Goal: Transaction & Acquisition: Download file/media

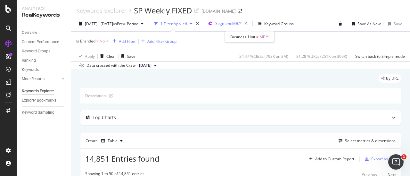
click at [244, 26] on div "Segment: MB/*" at bounding box center [232, 23] width 35 height 9
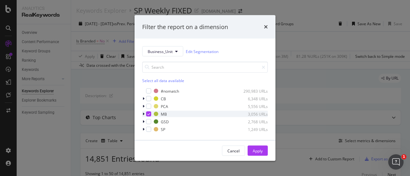
click at [147, 116] on icon "modal" at bounding box center [148, 114] width 3 height 3
click at [148, 131] on div "modal" at bounding box center [148, 129] width 5 height 5
click at [257, 149] on div "Apply" at bounding box center [257, 150] width 10 height 5
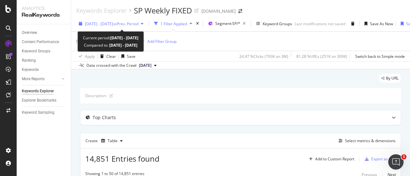
click at [111, 24] on span "[DATE] - [DATE]" at bounding box center [99, 23] width 28 height 5
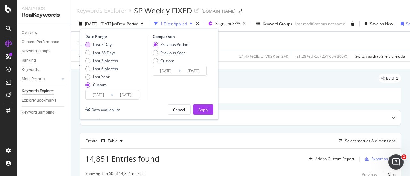
click at [98, 44] on div "Last 7 Days" at bounding box center [103, 44] width 20 height 5
type input "[DATE]"
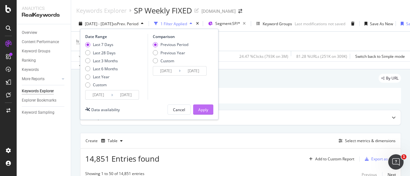
click at [204, 108] on div "Apply" at bounding box center [203, 109] width 10 height 5
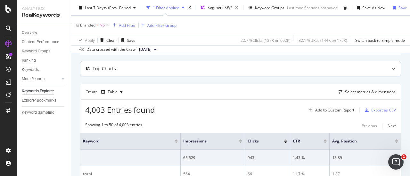
scroll to position [96, 0]
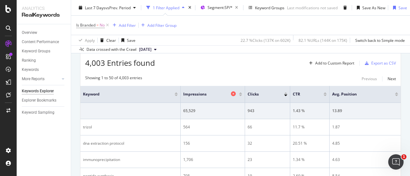
click at [234, 94] on icon at bounding box center [233, 94] width 5 height 5
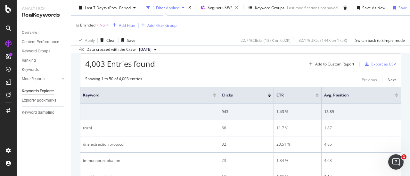
scroll to position [96, 0]
click at [307, 93] on icon at bounding box center [309, 94] width 5 height 5
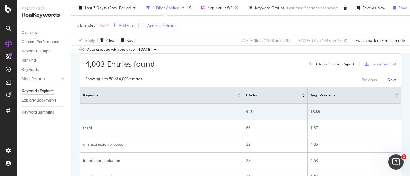
scroll to position [96, 0]
click at [387, 94] on icon at bounding box center [389, 94] width 5 height 5
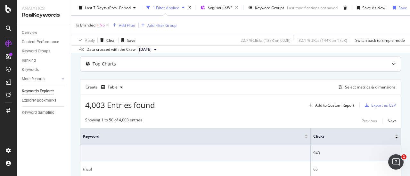
scroll to position [64, 0]
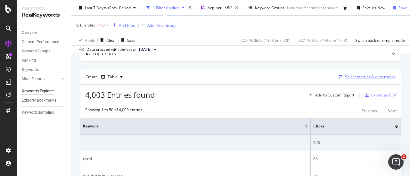
click at [356, 76] on div "Select metrics & dimensions" at bounding box center [370, 76] width 51 height 5
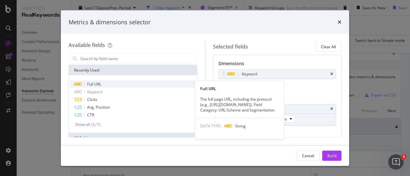
click at [109, 84] on div "Full URL" at bounding box center [132, 85] width 125 height 8
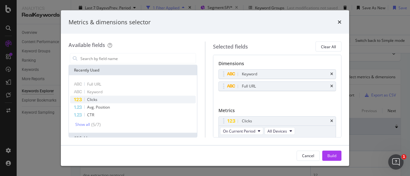
click at [111, 97] on div "Clicks" at bounding box center [132, 100] width 125 height 8
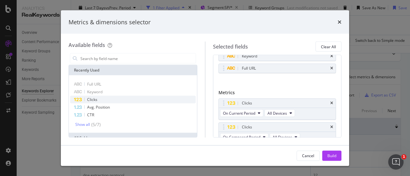
scroll to position [23, 0]
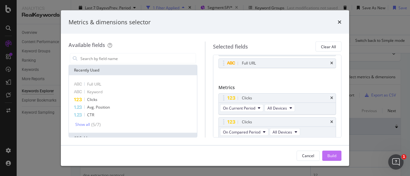
click at [333, 159] on div "Build" at bounding box center [331, 156] width 9 height 10
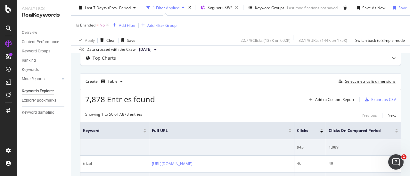
scroll to position [32, 0]
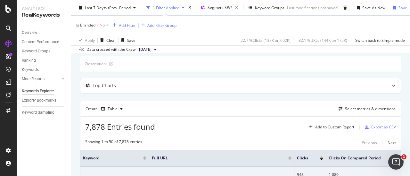
click at [375, 127] on div "Export as CSV" at bounding box center [383, 126] width 25 height 5
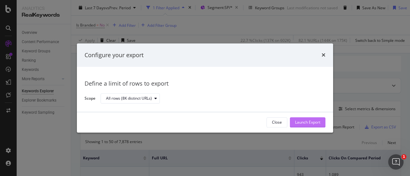
click at [308, 122] on div "Launch Export" at bounding box center [307, 122] width 25 height 5
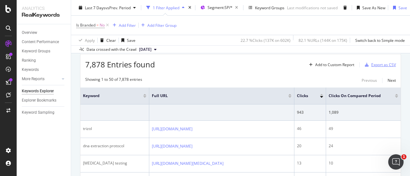
scroll to position [96, 0]
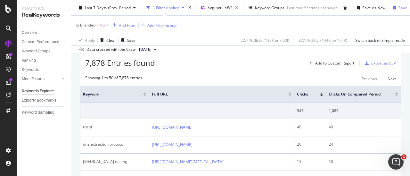
click at [379, 63] on div "Export as CSV" at bounding box center [383, 62] width 25 height 5
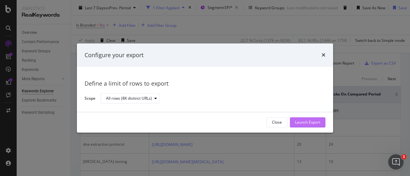
click at [308, 123] on div "Launch Export" at bounding box center [307, 122] width 25 height 5
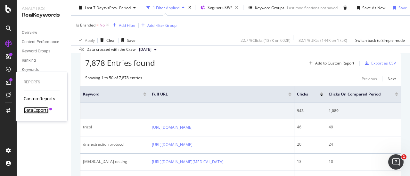
click at [36, 109] on div "DataExports" at bounding box center [36, 110] width 25 height 6
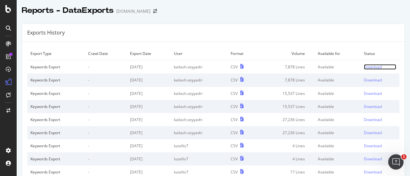
click at [363, 66] on div "Download" at bounding box center [372, 66] width 18 height 5
